Goal: Check status: Check status

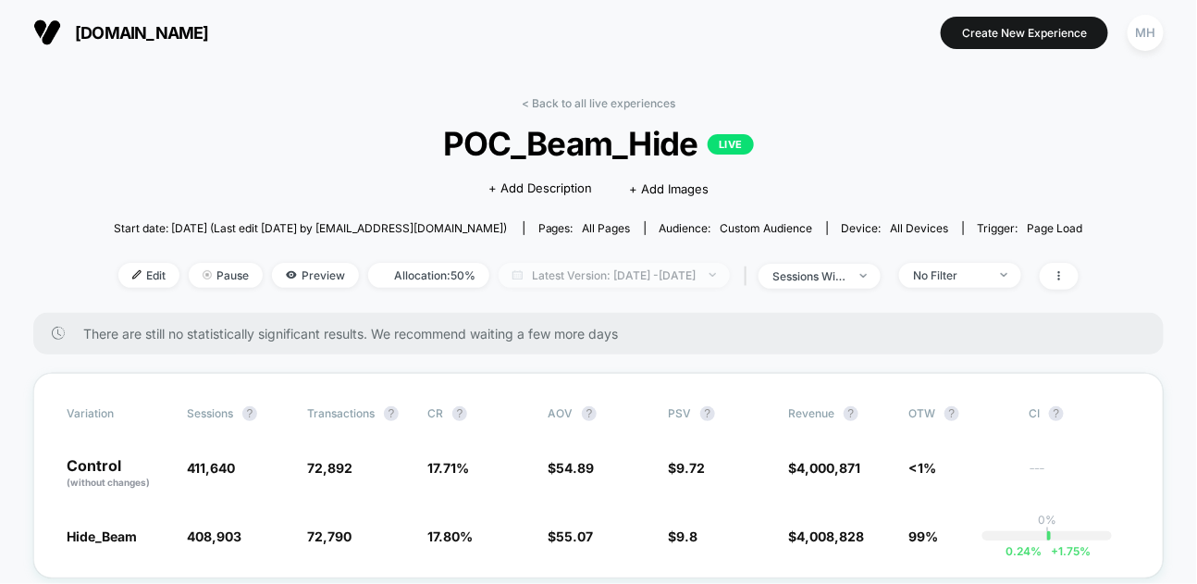
click at [723, 281] on span "Latest Version: [DATE] - [DATE]" at bounding box center [614, 275] width 231 height 25
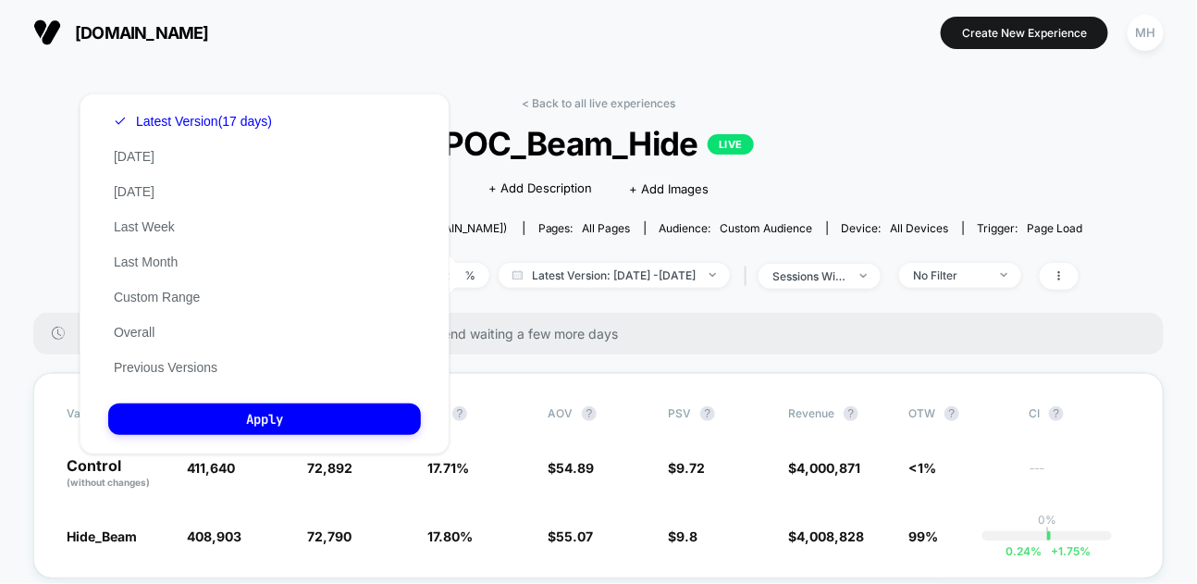
click at [139, 144] on div "Latest Version (17 days) [DATE] [DATE] Last Week Last Month Custom Range Overal…" at bounding box center [192, 244] width 169 height 281
click at [139, 154] on button "[DATE]" at bounding box center [134, 156] width 52 height 17
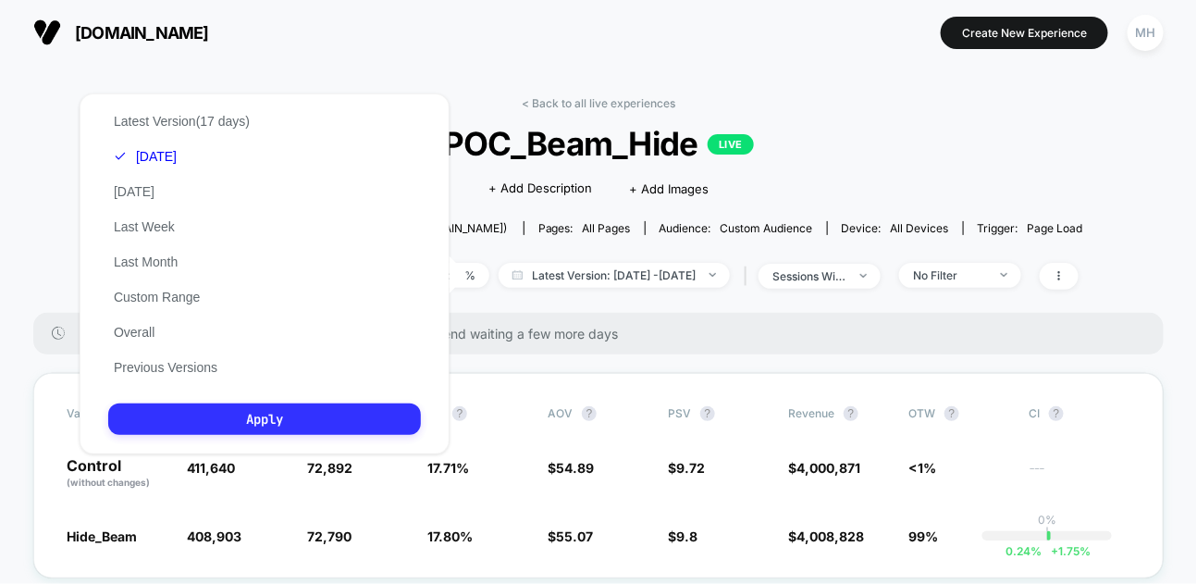
click at [237, 420] on button "Apply" at bounding box center [264, 418] width 313 height 31
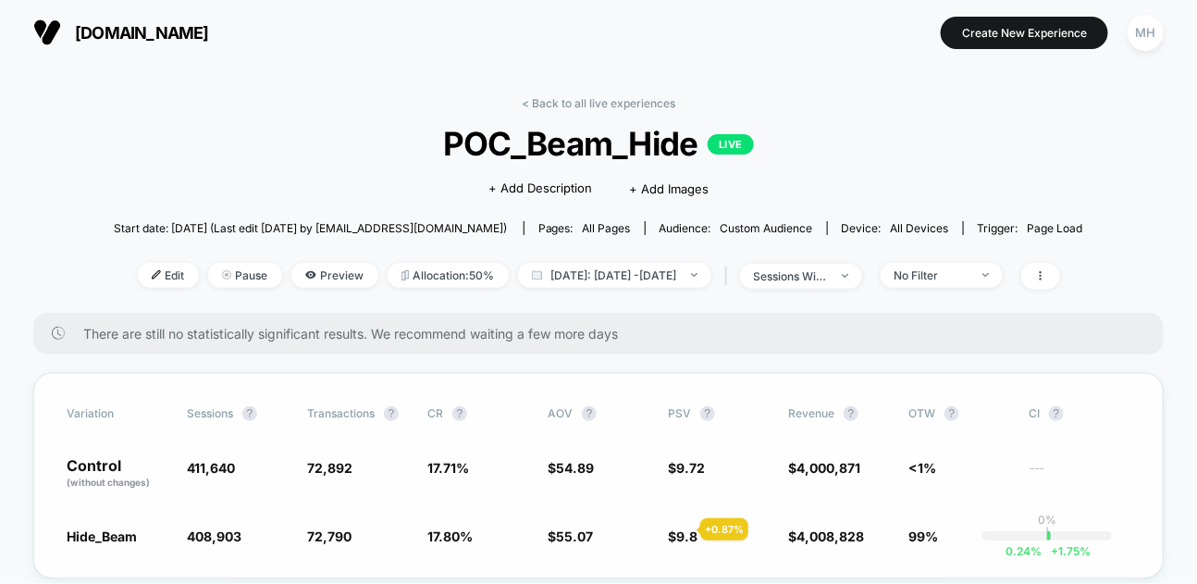
click at [678, 529] on span "9.8" at bounding box center [686, 536] width 21 height 16
click at [656, 273] on span "Latest Version: [DATE] - [DATE]" at bounding box center [614, 275] width 231 height 25
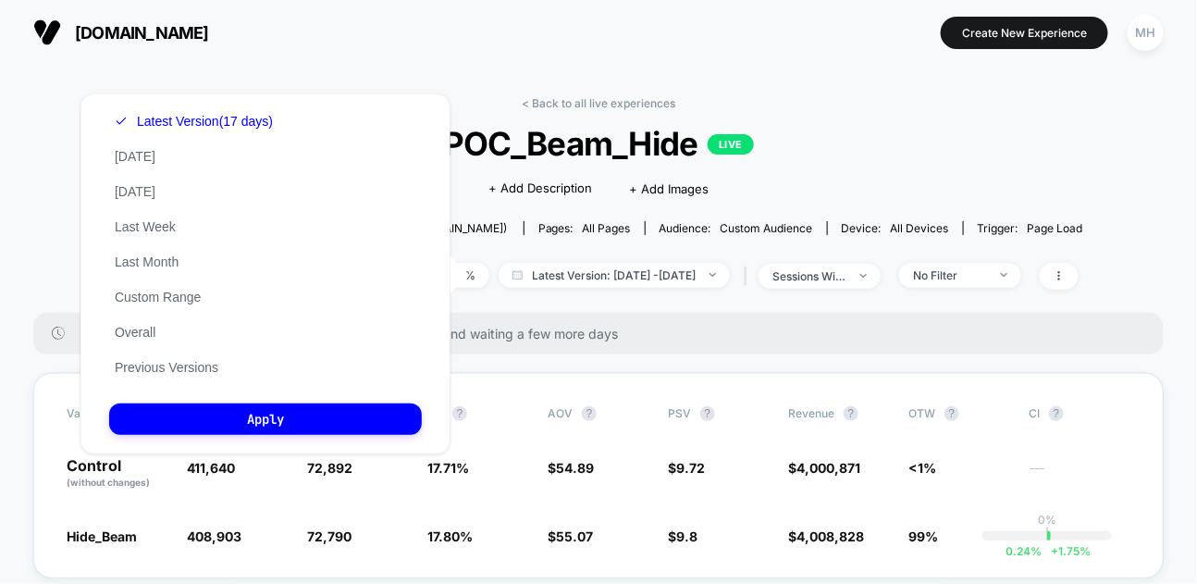
click at [169, 151] on div "Latest Version (17 days) [DATE] [DATE] Last Week Last Month Custom Range Overal…" at bounding box center [193, 244] width 169 height 281
click at [144, 151] on button "[DATE]" at bounding box center [135, 156] width 52 height 17
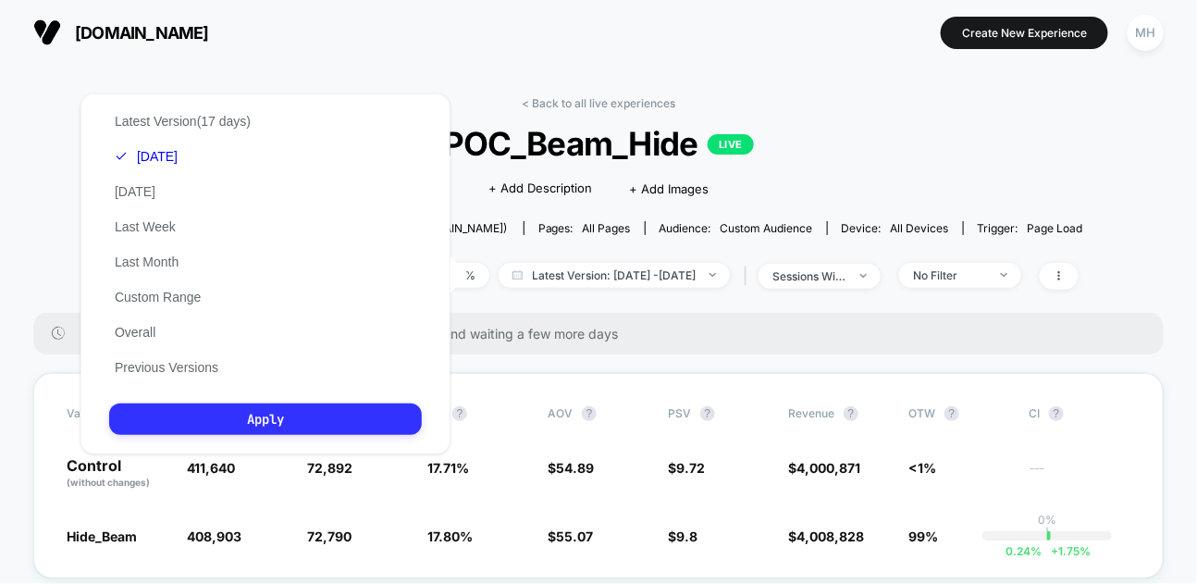
click at [242, 425] on button "Apply" at bounding box center [265, 418] width 313 height 31
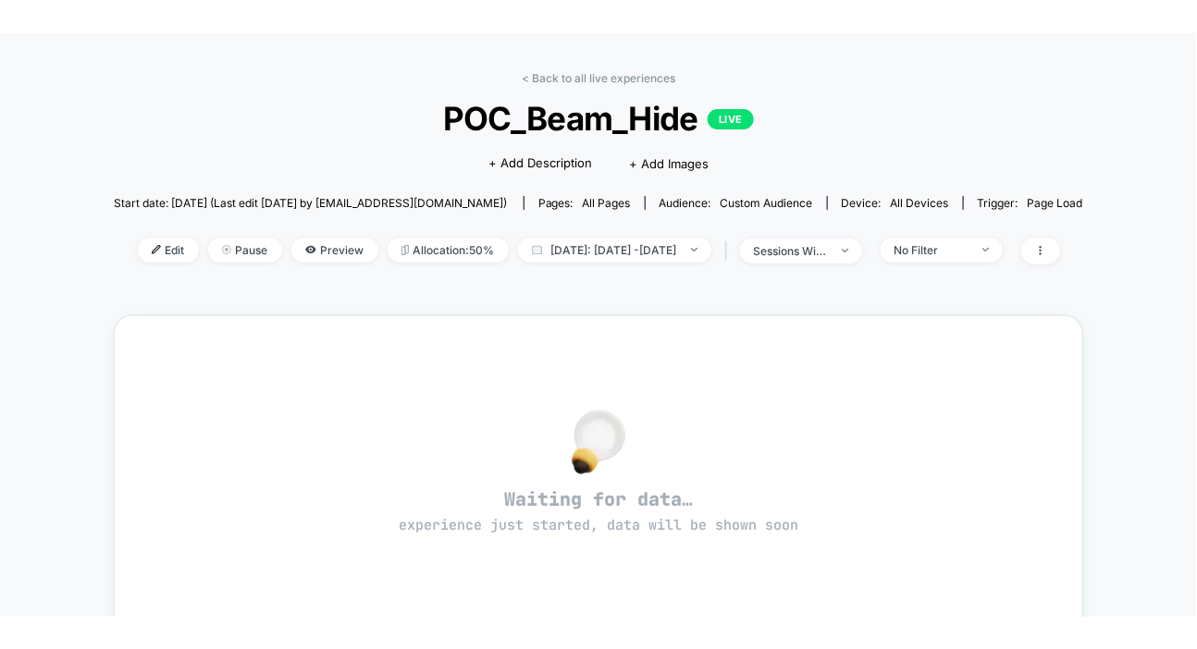
scroll to position [73, 0]
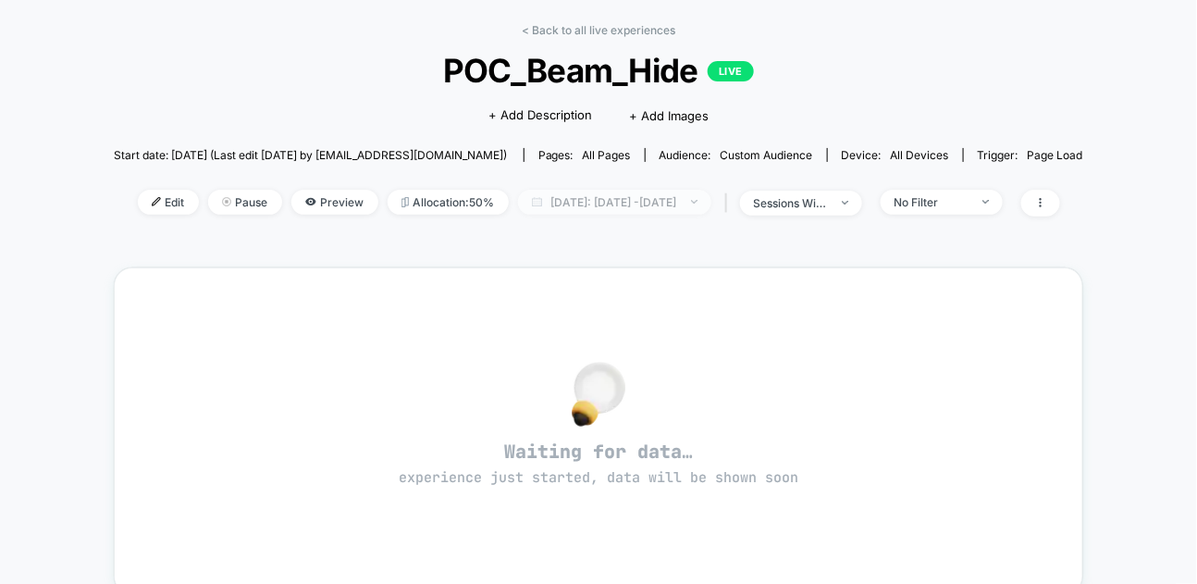
click at [711, 200] on span "[DATE]: [DATE] - [DATE]" at bounding box center [614, 202] width 193 height 25
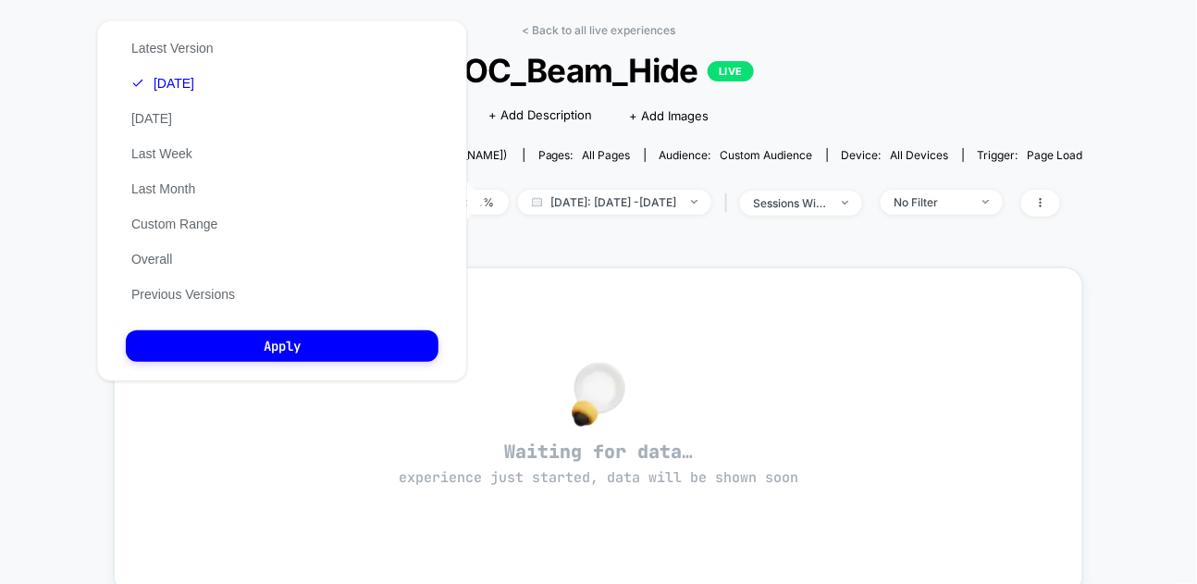
click at [167, 108] on div "Latest Version [DATE] [DATE] Last Week Last Month Custom Range Overall Previous…" at bounding box center [183, 171] width 115 height 281
click at [167, 115] on button "[DATE]" at bounding box center [152, 118] width 52 height 17
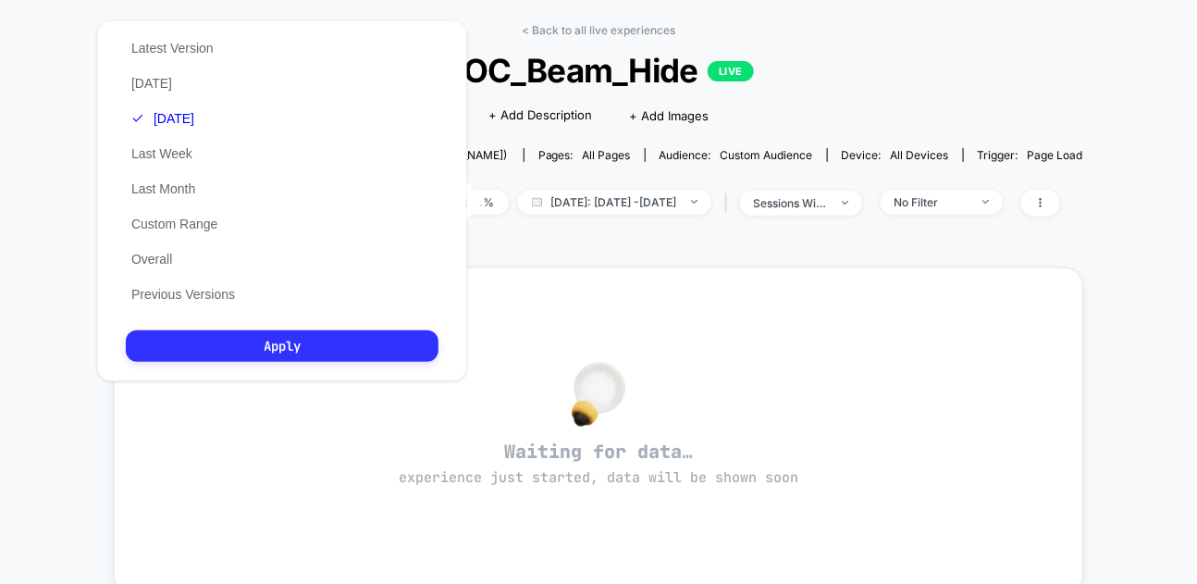
click at [292, 342] on button "Apply" at bounding box center [282, 345] width 313 height 31
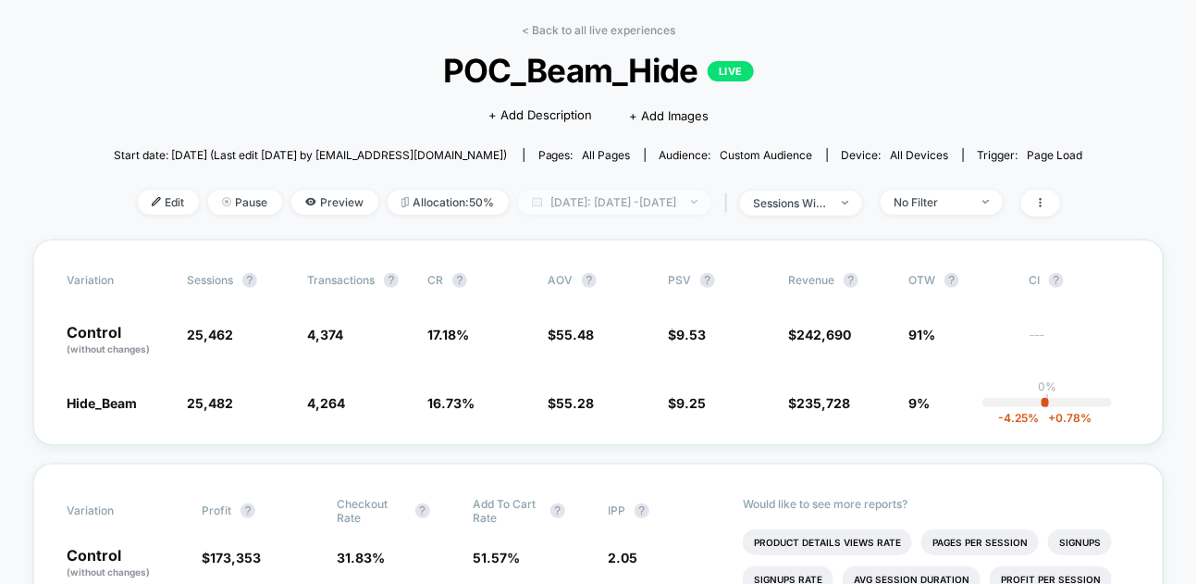
click at [675, 204] on span "[DATE]: [DATE] - [DATE]" at bounding box center [614, 202] width 193 height 25
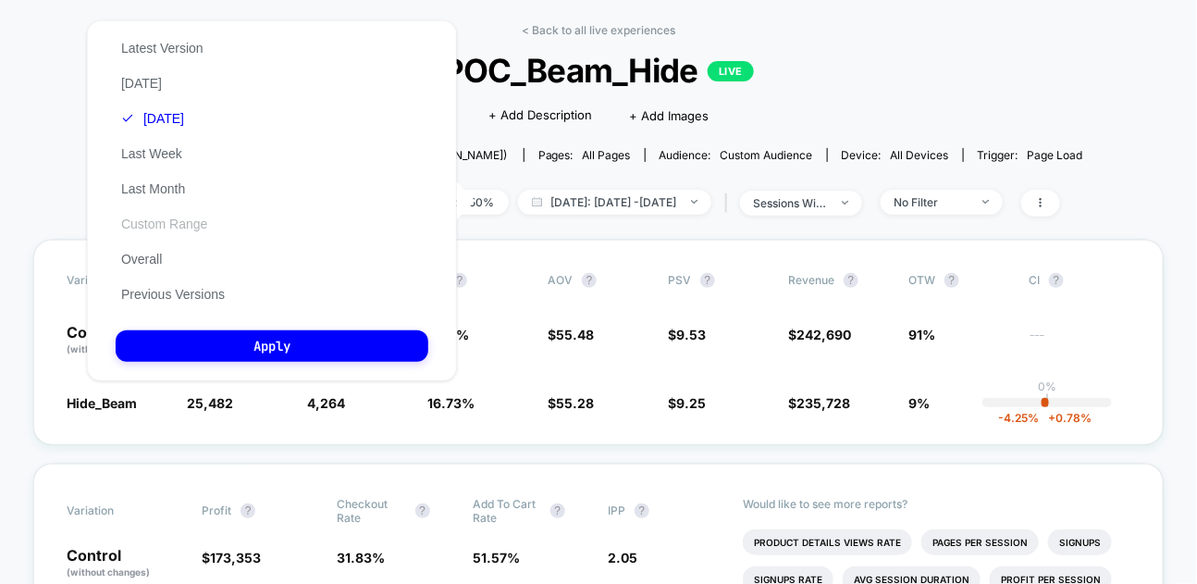
click at [155, 226] on button "Custom Range" at bounding box center [164, 224] width 97 height 17
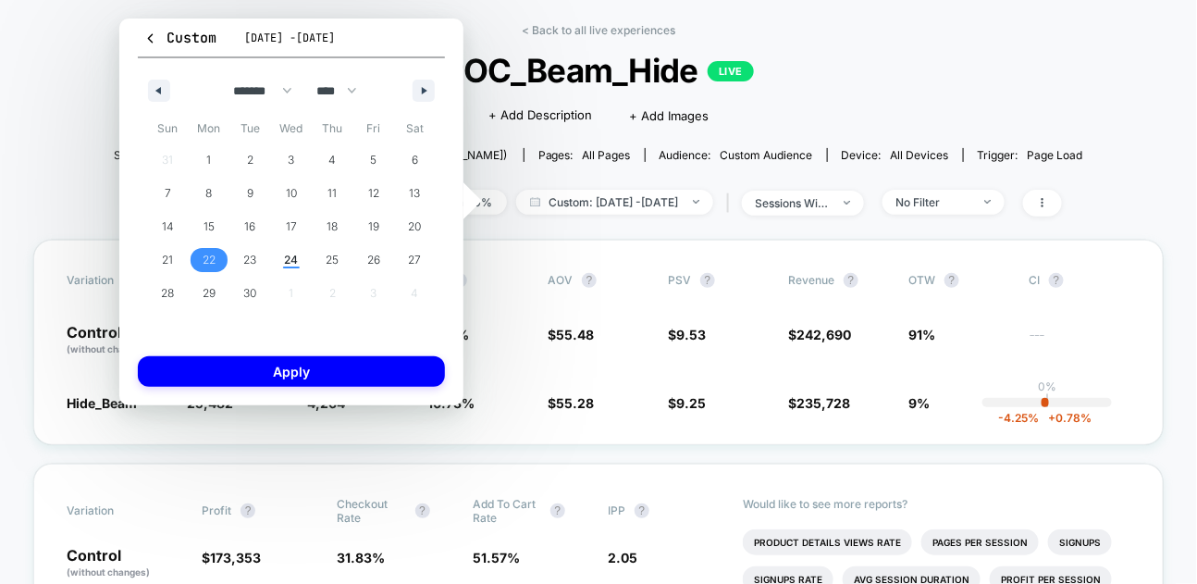
click at [215, 262] on span "22" at bounding box center [209, 259] width 13 height 33
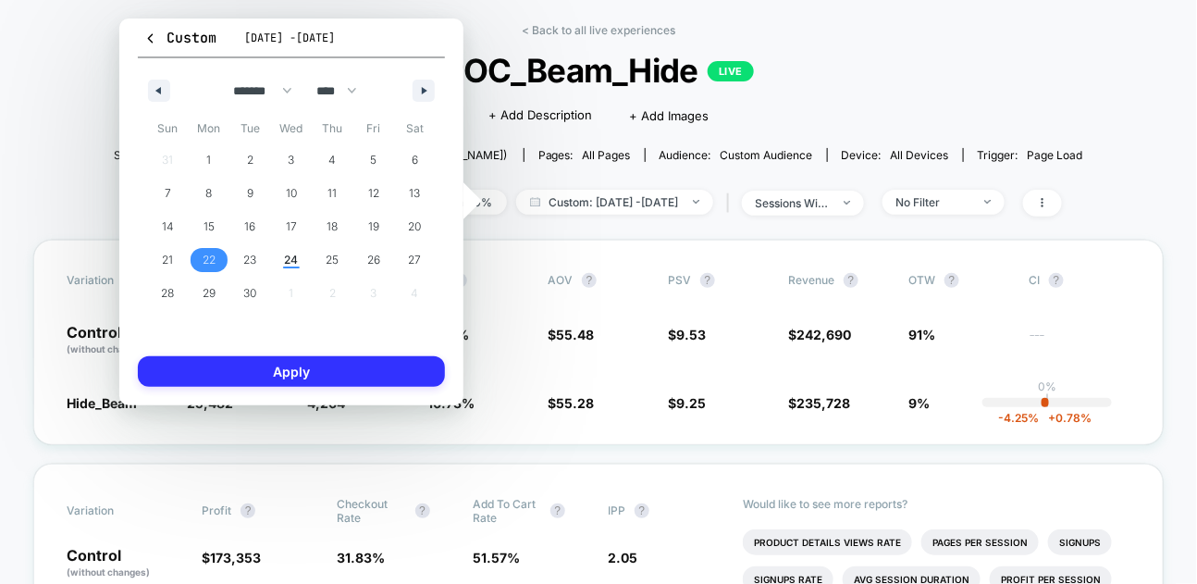
click at [216, 367] on button "Apply" at bounding box center [291, 371] width 307 height 31
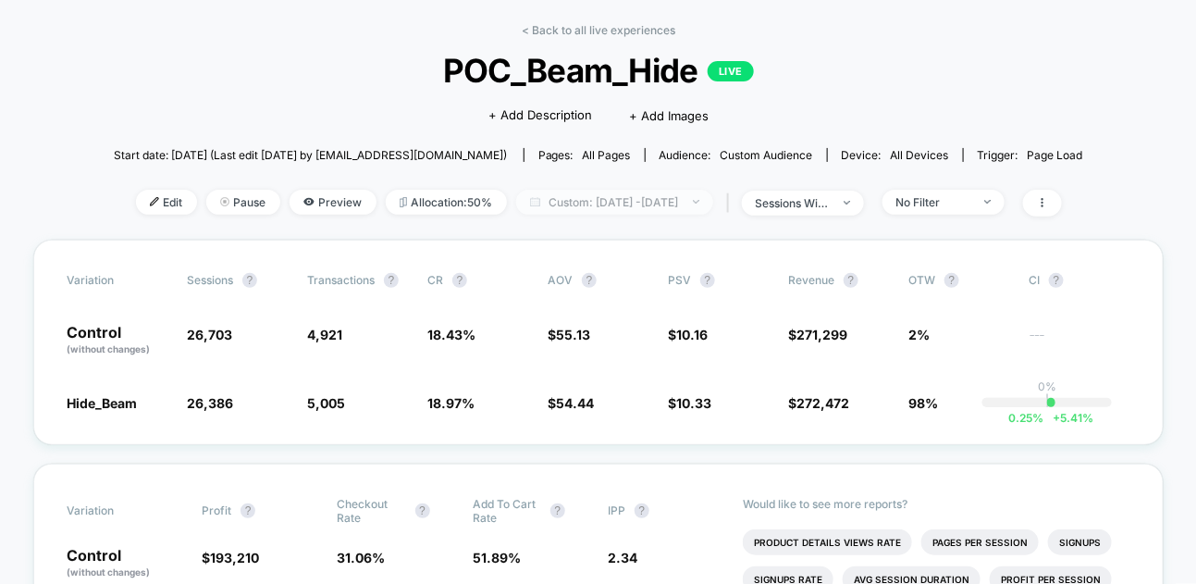
click at [712, 201] on span "Custom: [DATE] - [DATE]" at bounding box center [614, 202] width 197 height 25
select select "*"
select select "****"
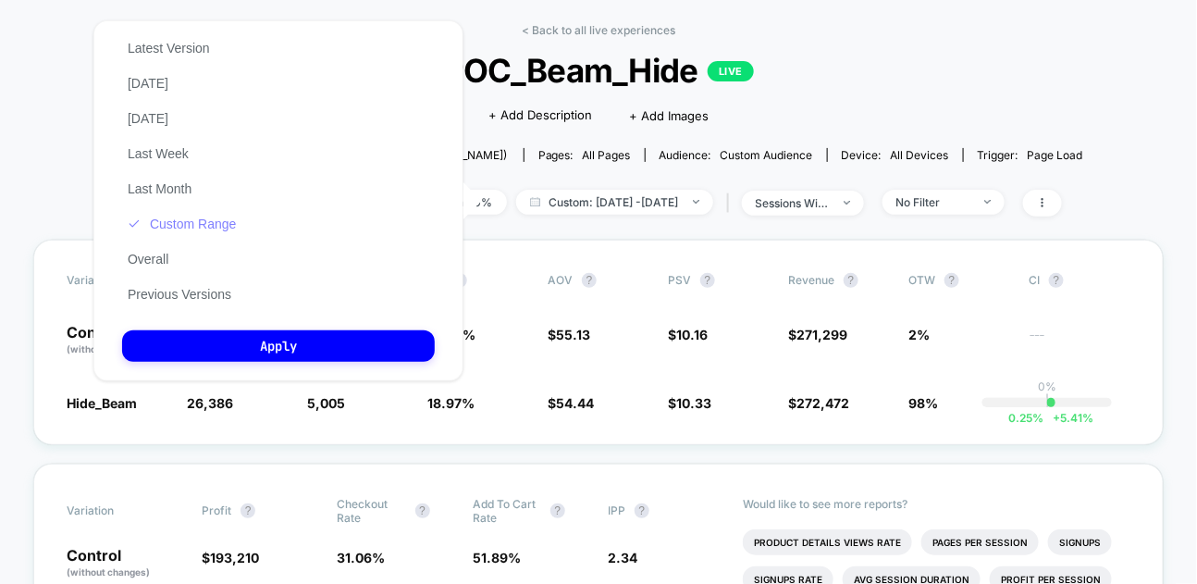
click at [215, 220] on button "Custom Range" at bounding box center [181, 224] width 119 height 17
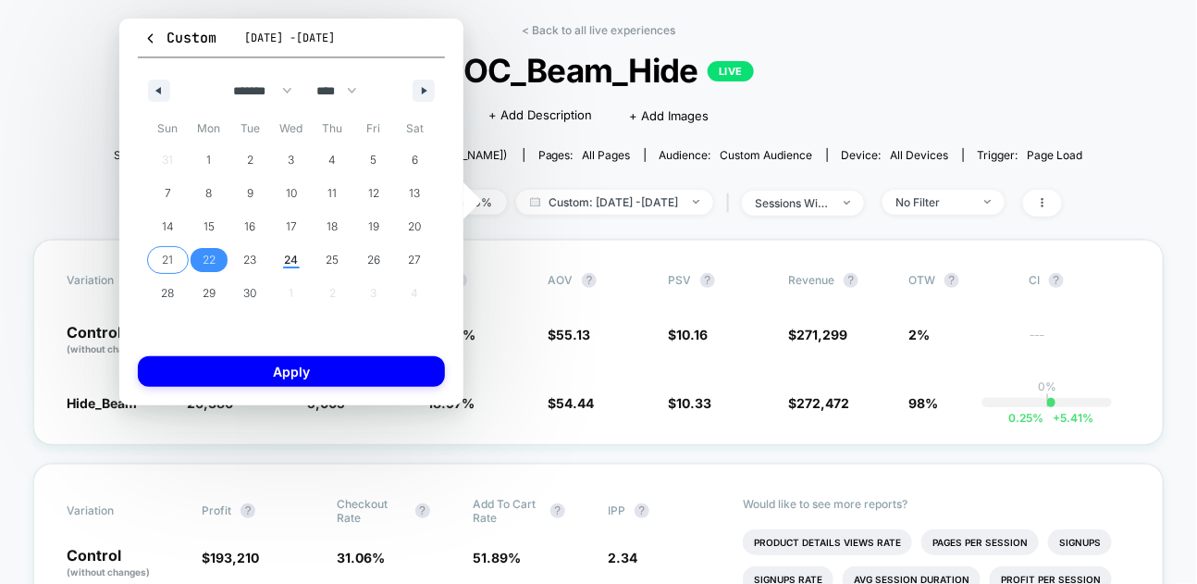
click at [164, 256] on span "21" at bounding box center [167, 259] width 11 height 33
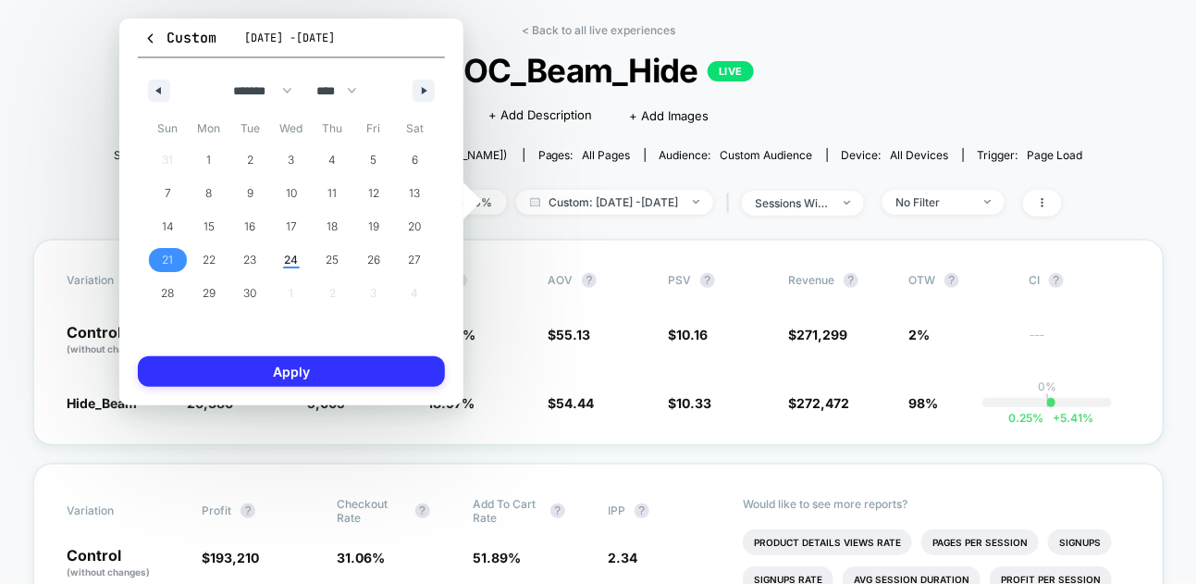
click at [193, 361] on button "Apply" at bounding box center [291, 371] width 307 height 31
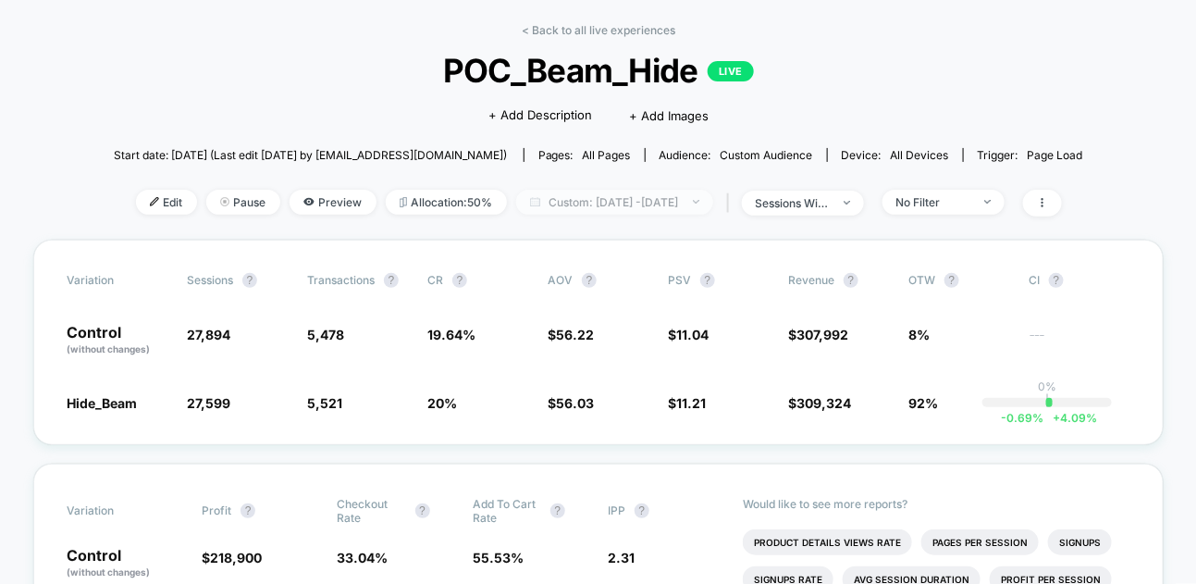
click at [605, 190] on span "Custom: [DATE] - [DATE]" at bounding box center [614, 202] width 197 height 25
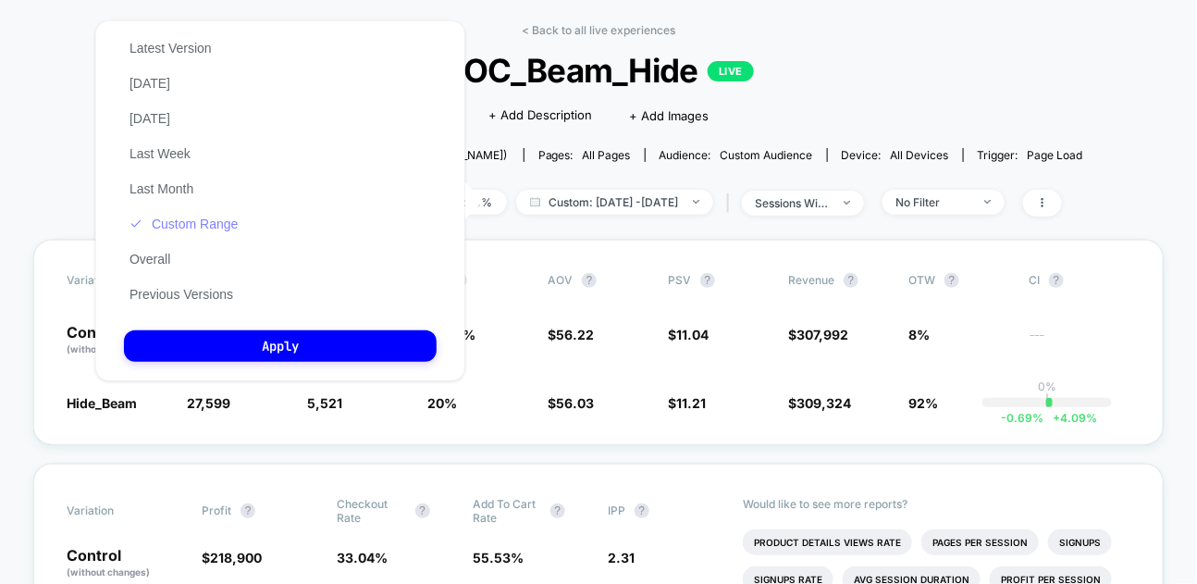
click at [203, 226] on button "Custom Range" at bounding box center [183, 224] width 119 height 17
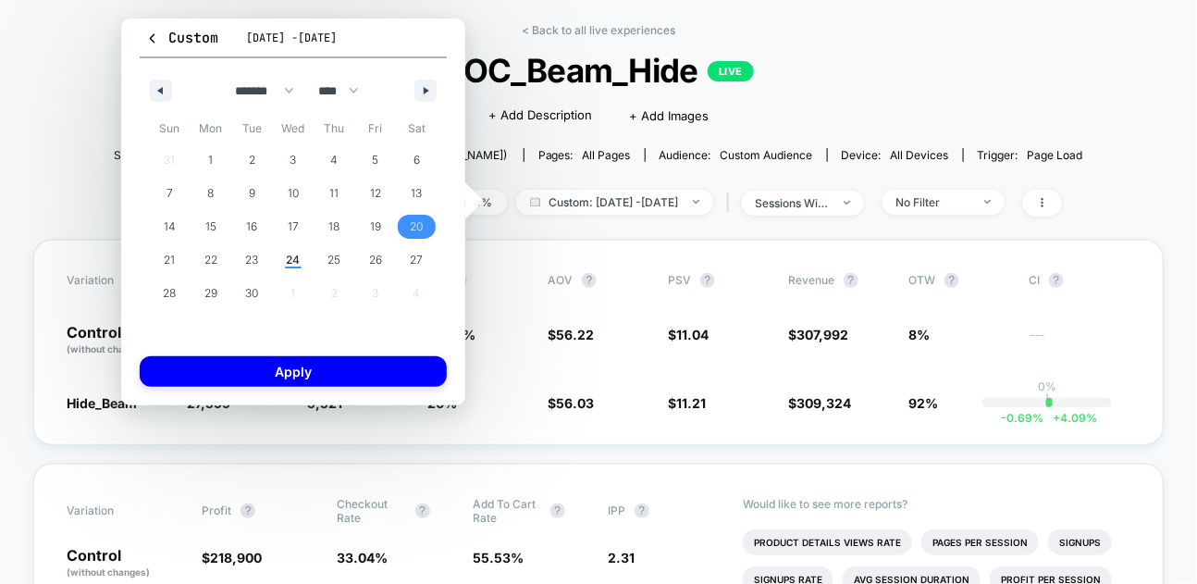
click at [423, 233] on span "20" at bounding box center [417, 226] width 13 height 33
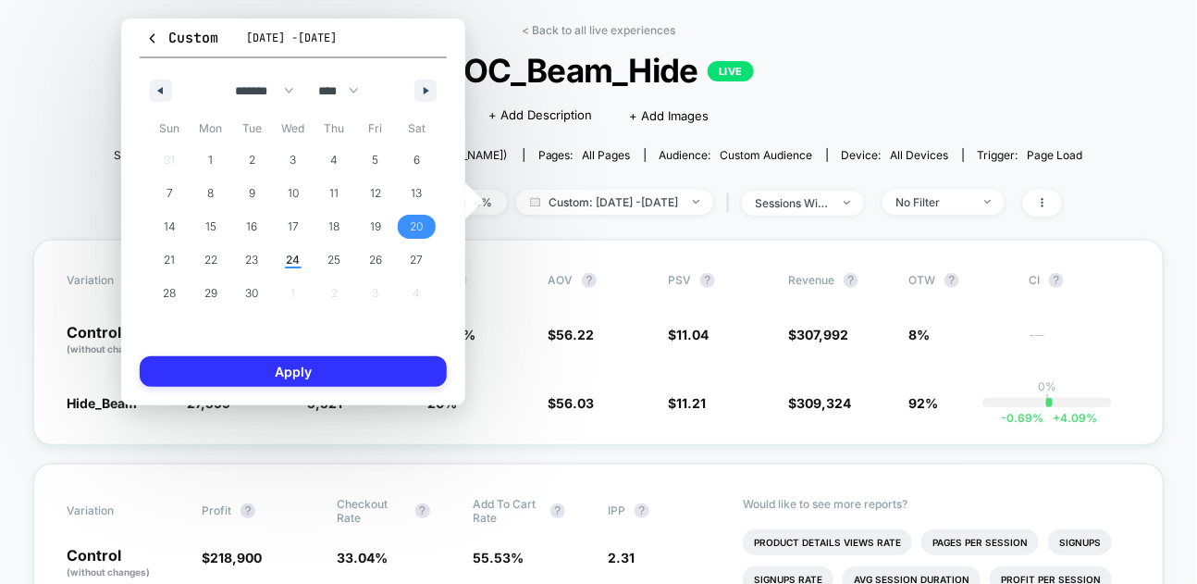
click at [399, 370] on button "Apply" at bounding box center [293, 371] width 307 height 31
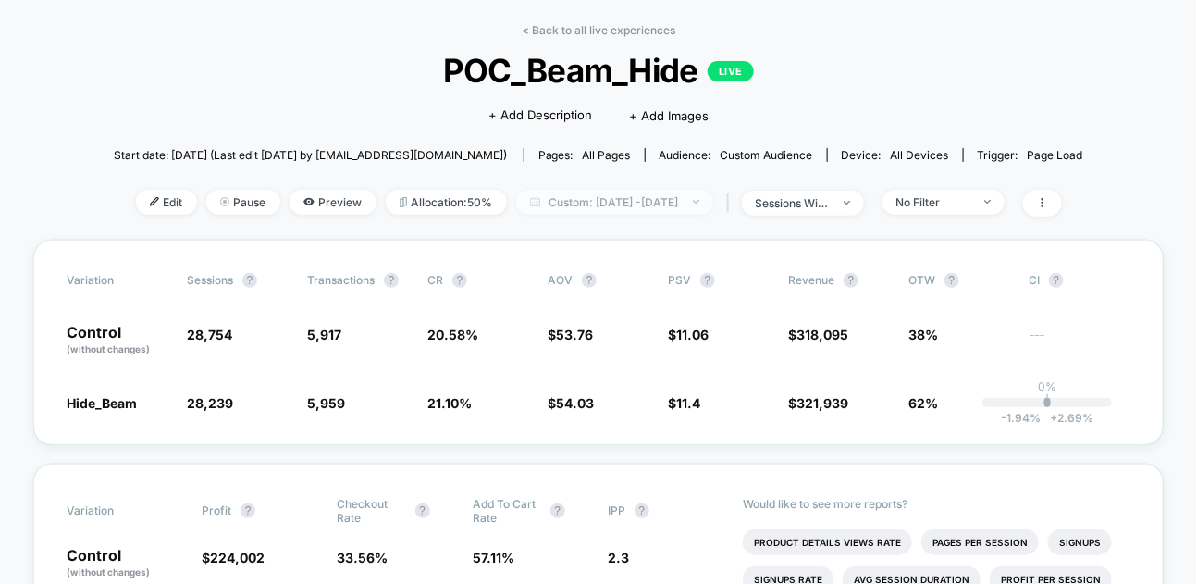
click at [698, 205] on span "Custom: [DATE] - [DATE]" at bounding box center [614, 202] width 197 height 25
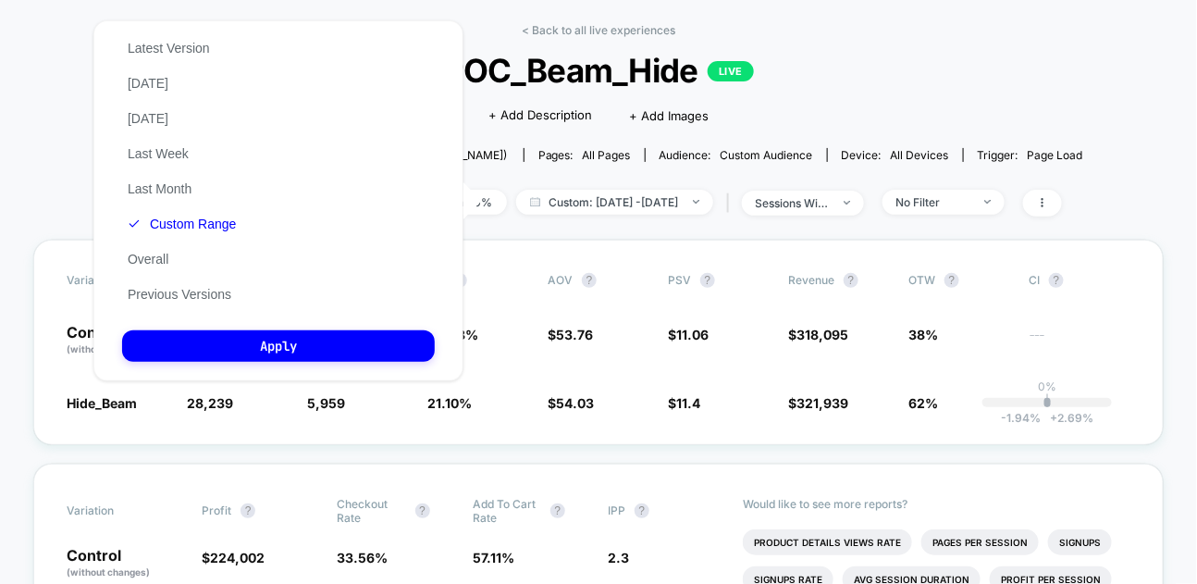
click at [215, 46] on div "Latest Version [DATE] [DATE] Last Week Last Month Custom Range Overall Previous…" at bounding box center [181, 171] width 119 height 281
click at [205, 46] on button "Latest Version" at bounding box center [168, 48] width 93 height 17
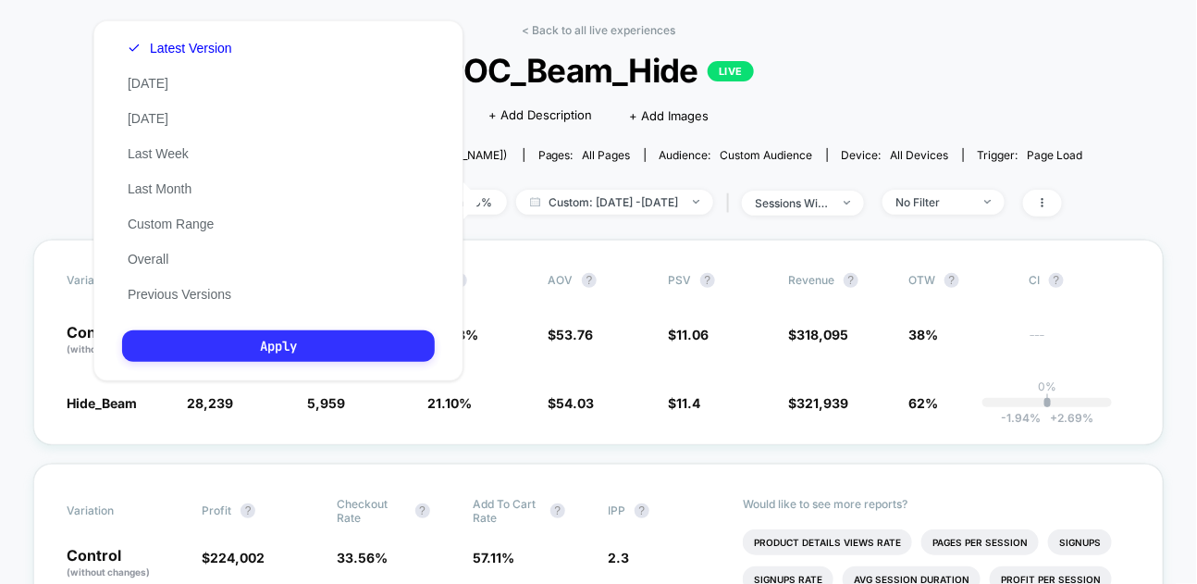
click at [235, 345] on button "Apply" at bounding box center [278, 345] width 313 height 31
